Goal: Information Seeking & Learning: Learn about a topic

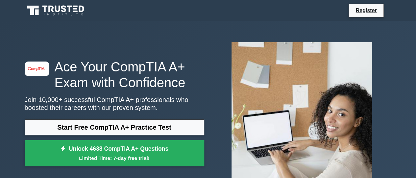
scroll to position [33, 0]
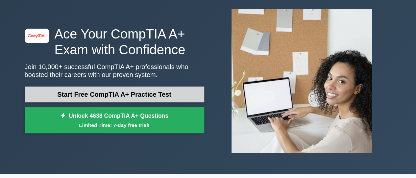
click at [111, 93] on link "Start Free CompTIA A+ Practice Test" at bounding box center [114, 94] width 179 height 16
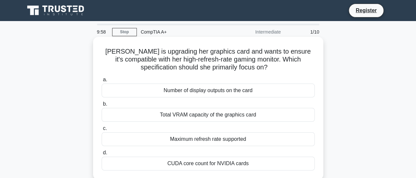
click at [165, 90] on div "Number of display outputs on the card" at bounding box center [207, 90] width 213 height 14
click at [101, 82] on input "a. Number of display outputs on the card" at bounding box center [101, 80] width 0 height 4
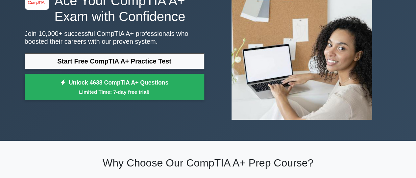
scroll to position [66, 0]
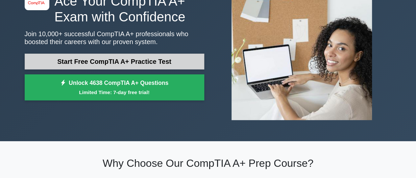
click at [144, 62] on link "Start Free CompTIA A+ Practice Test" at bounding box center [114, 62] width 179 height 16
